Goal: Transaction & Acquisition: Download file/media

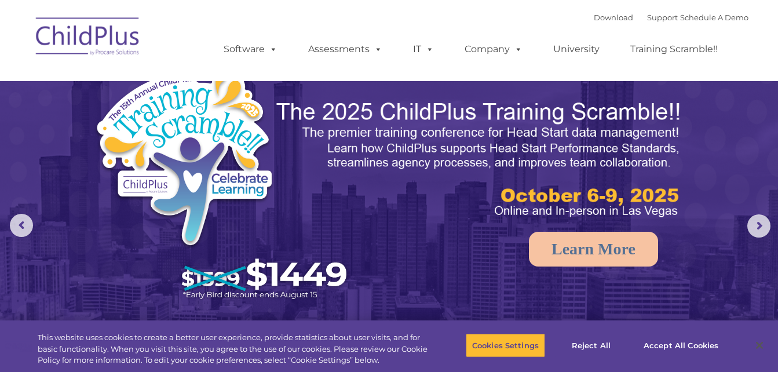
select select "MEDIUM"
click at [593, 19] on link "Download" at bounding box center [612, 17] width 39 height 9
select select "MEDIUM"
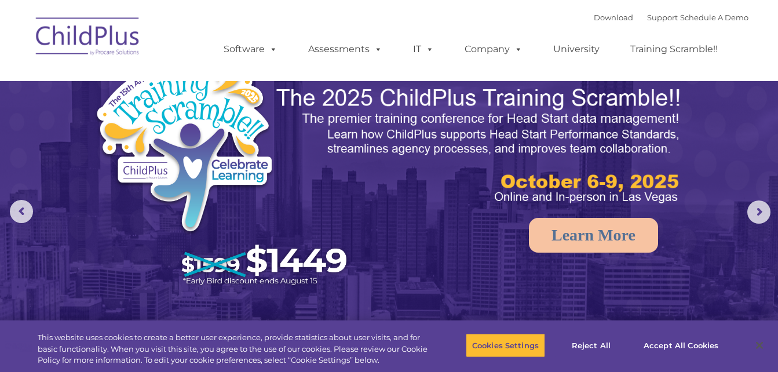
scroll to position [14, 0]
click at [670, 346] on button "Accept All Cookies" at bounding box center [680, 345] width 87 height 24
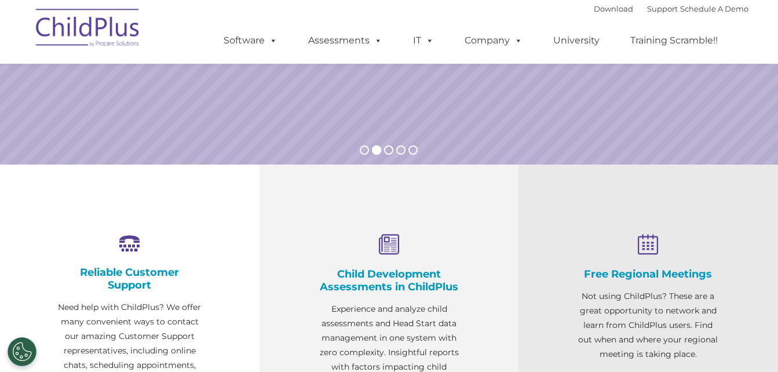
scroll to position [0, 0]
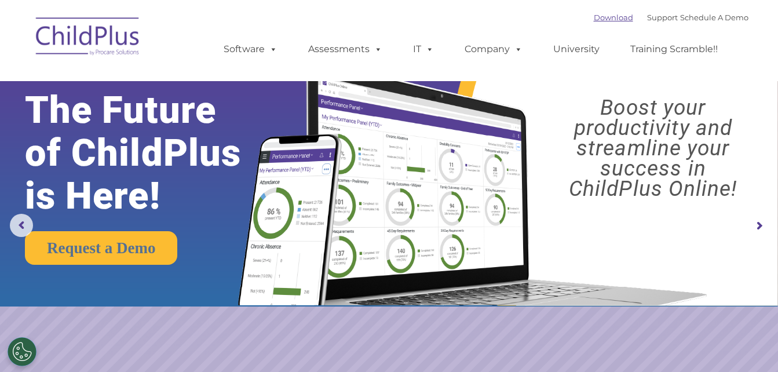
click at [607, 19] on link "Download" at bounding box center [612, 17] width 39 height 9
